Goal: Find specific page/section: Find specific page/section

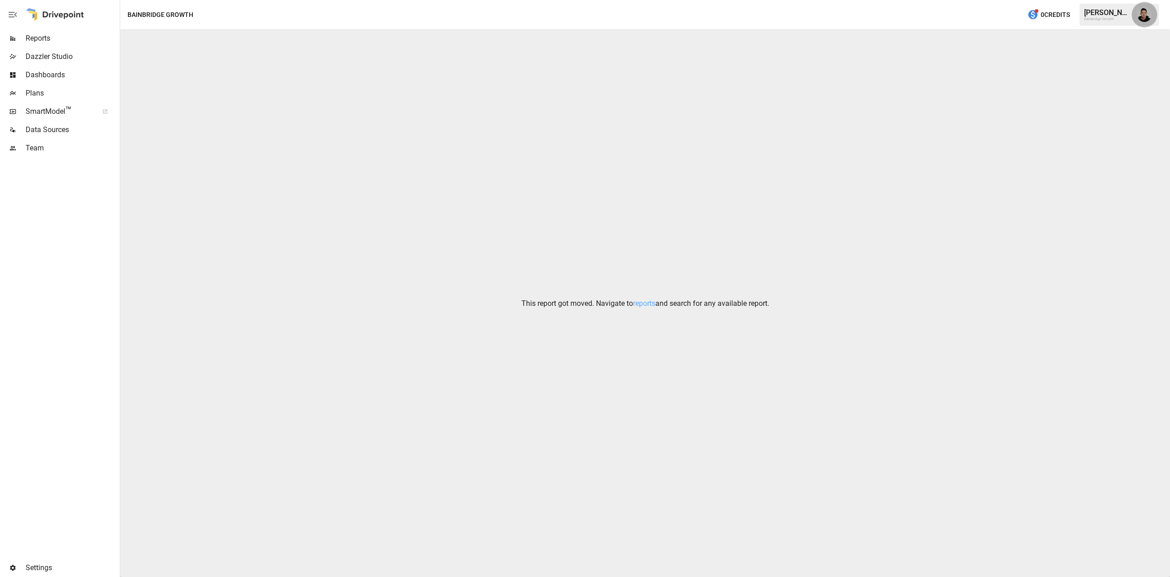
click at [1142, 24] on button "button" at bounding box center [1145, 15] width 26 height 26
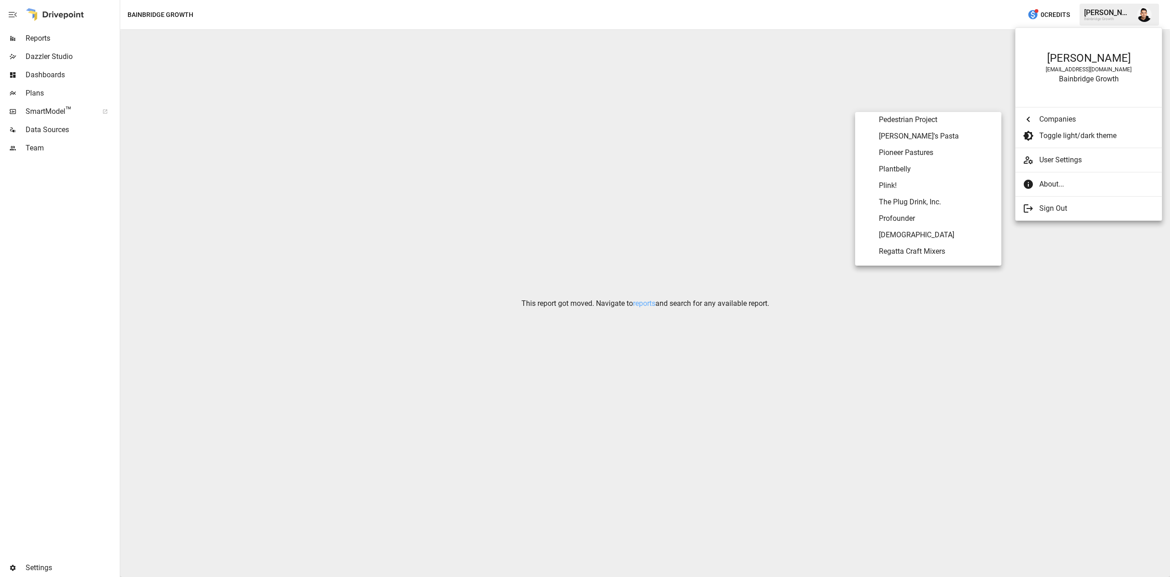
scroll to position [3704, 0]
click at [925, 206] on span "Salt and Stone" at bounding box center [936, 205] width 115 height 11
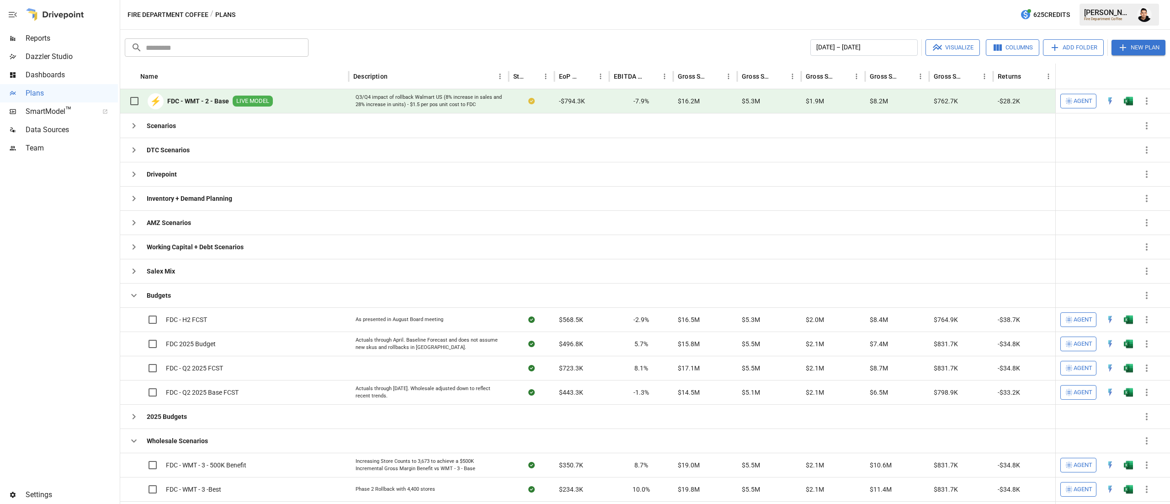
scroll to position [9, 0]
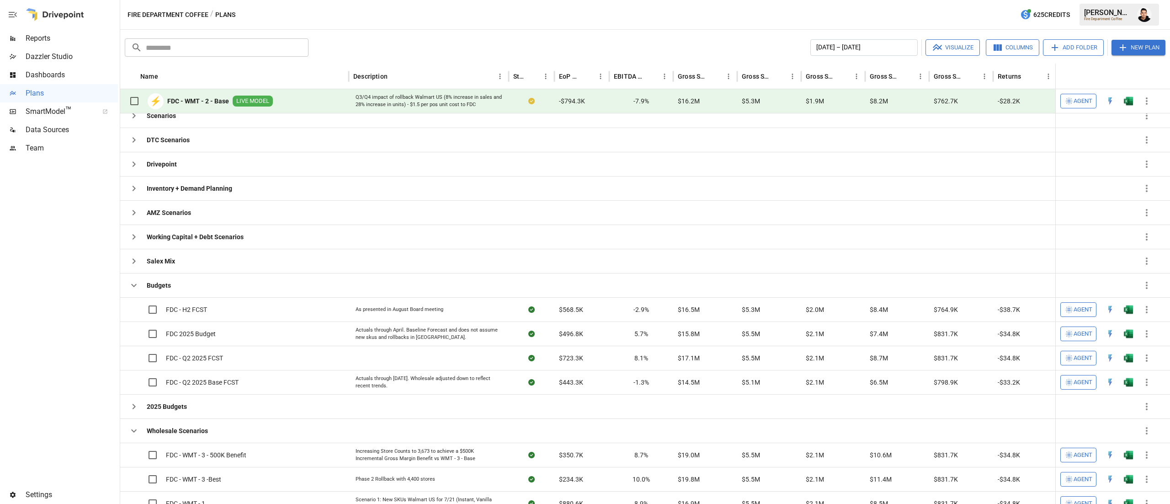
click at [1138, 16] on img "Francisco Sanchez" at bounding box center [1145, 14] width 15 height 15
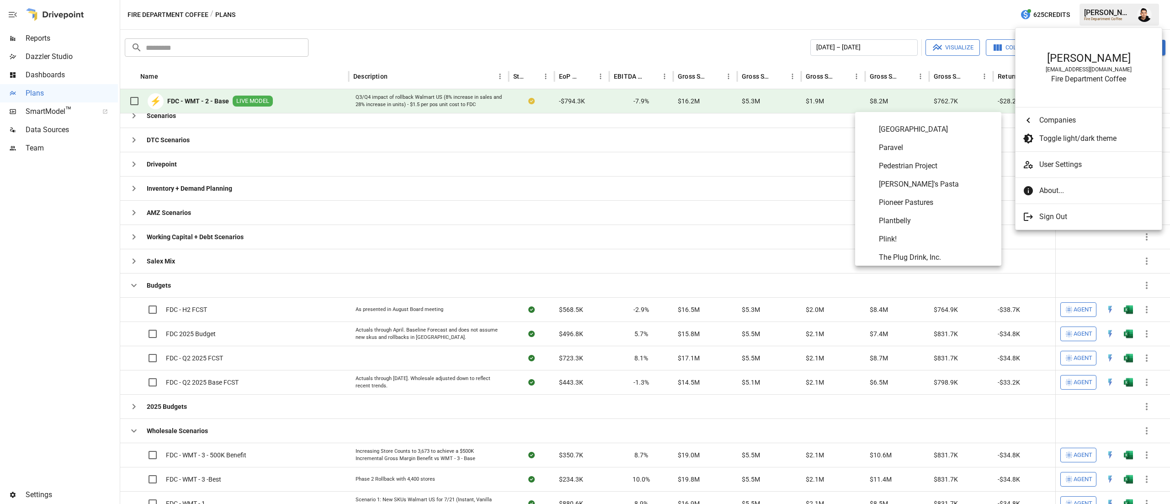
scroll to position [3859, 0]
click at [899, 236] on span "Plink!" at bounding box center [936, 234] width 115 height 11
